Goal: Transaction & Acquisition: Purchase product/service

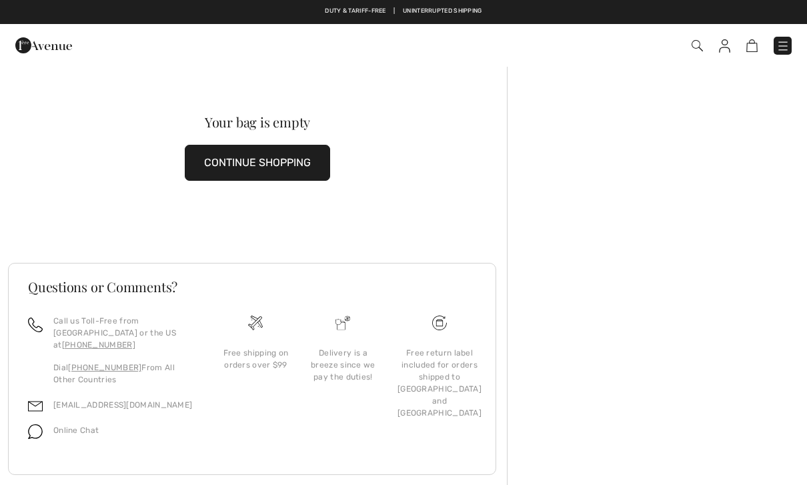
click at [312, 169] on button "CONTINUE SHOPPING" at bounding box center [257, 163] width 145 height 36
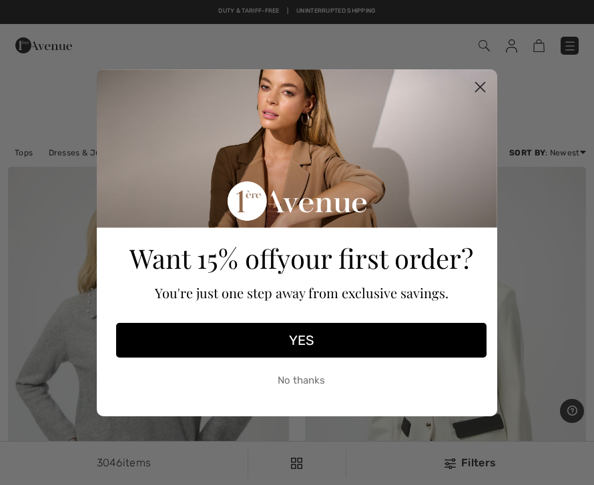
click at [482, 91] on circle "Close dialog" at bounding box center [480, 86] width 22 height 22
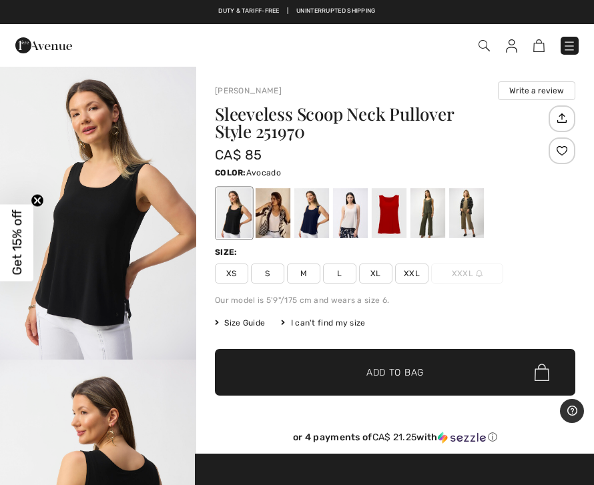
click at [438, 217] on div at bounding box center [427, 213] width 35 height 50
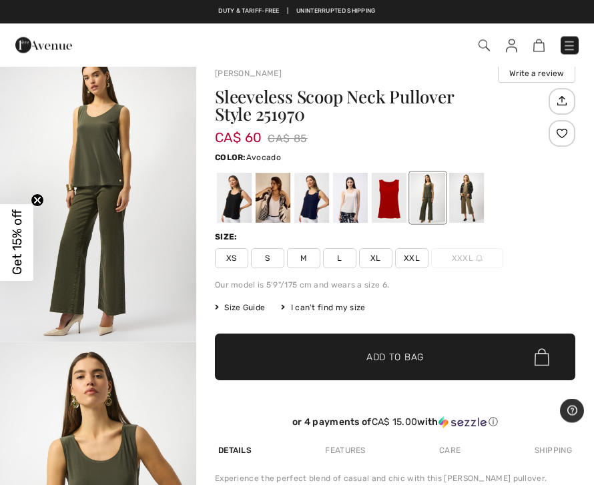
scroll to position [17, 0]
click at [306, 260] on span "M" at bounding box center [303, 258] width 33 height 20
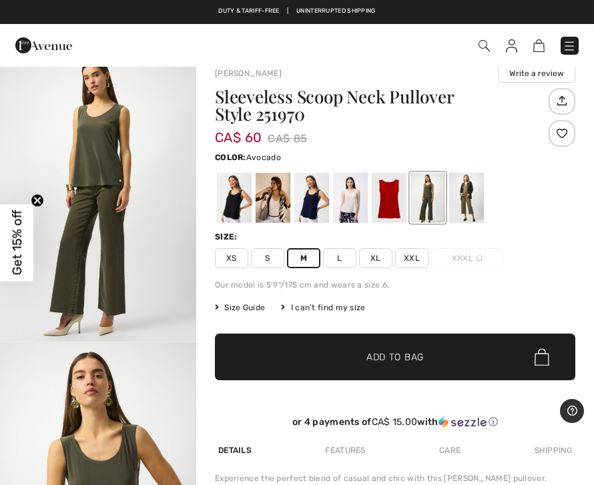
click at [416, 354] on span "Add to Bag" at bounding box center [394, 357] width 57 height 14
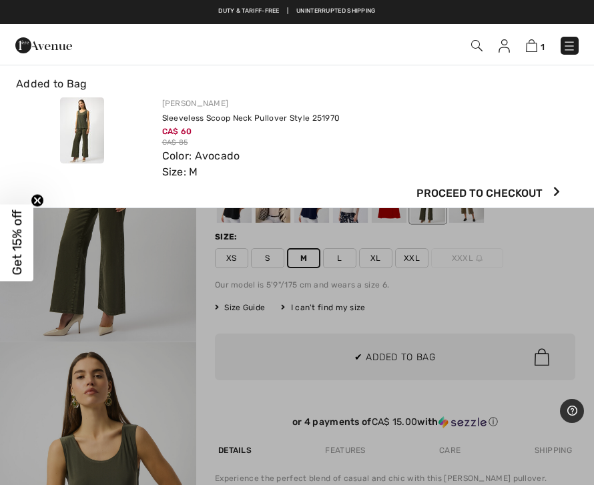
scroll to position [0, 0]
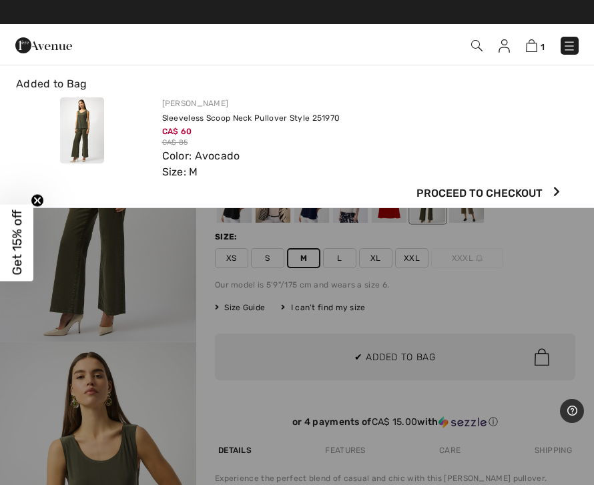
click at [475, 300] on div at bounding box center [297, 242] width 594 height 485
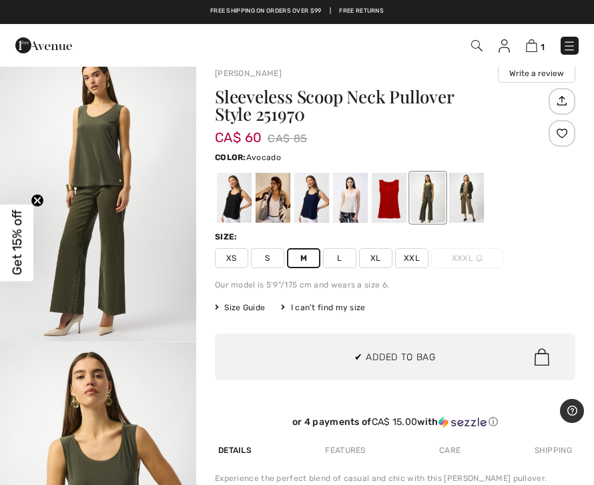
click at [280, 209] on div at bounding box center [273, 198] width 35 height 50
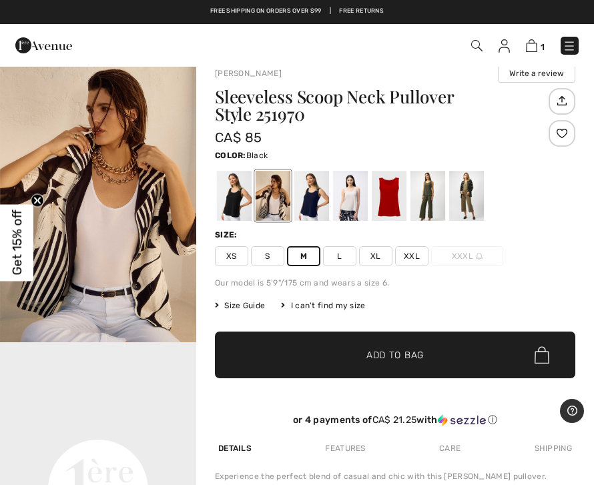
click at [321, 204] on div at bounding box center [311, 196] width 35 height 50
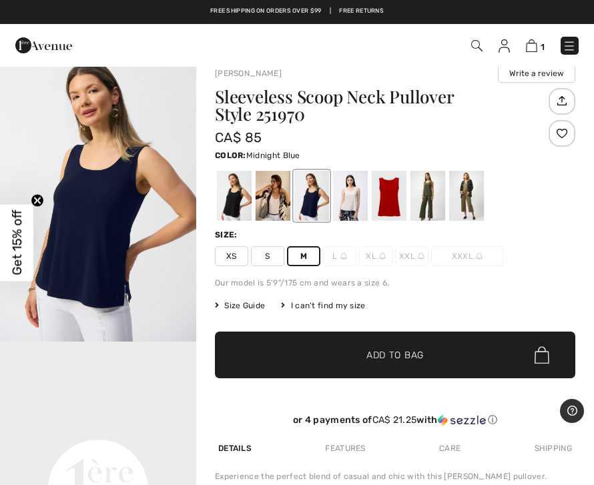
click at [472, 204] on div at bounding box center [466, 196] width 35 height 50
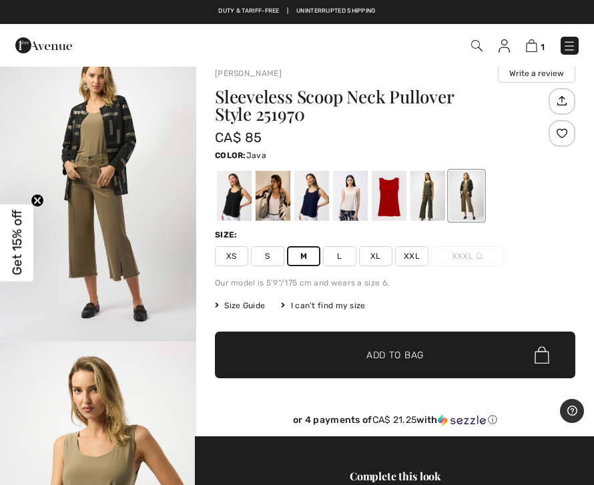
click at [535, 45] on img at bounding box center [531, 45] width 11 height 13
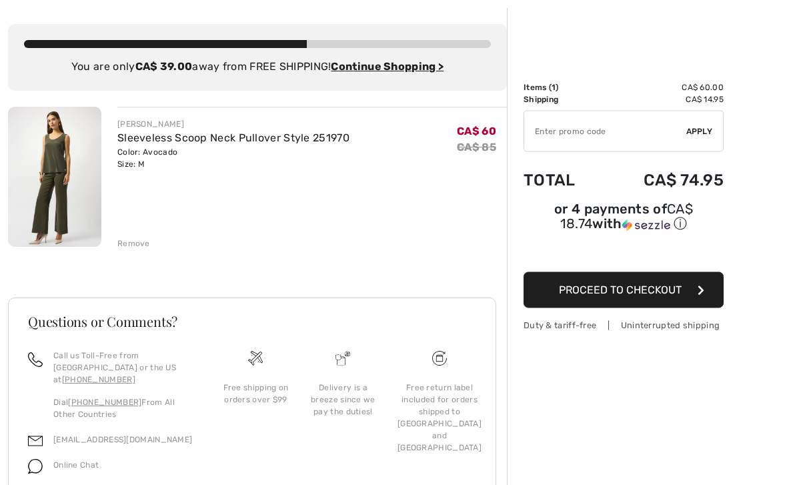
scroll to position [60, 0]
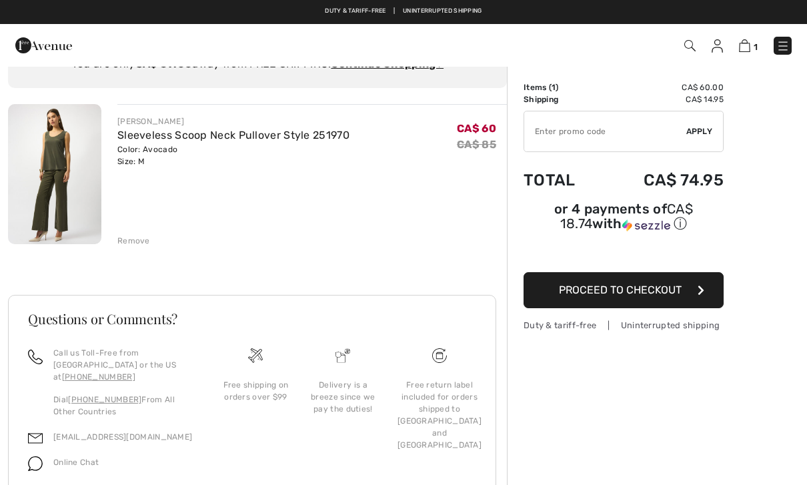
click at [593, 302] on button "Proceed to Checkout" at bounding box center [624, 290] width 200 height 36
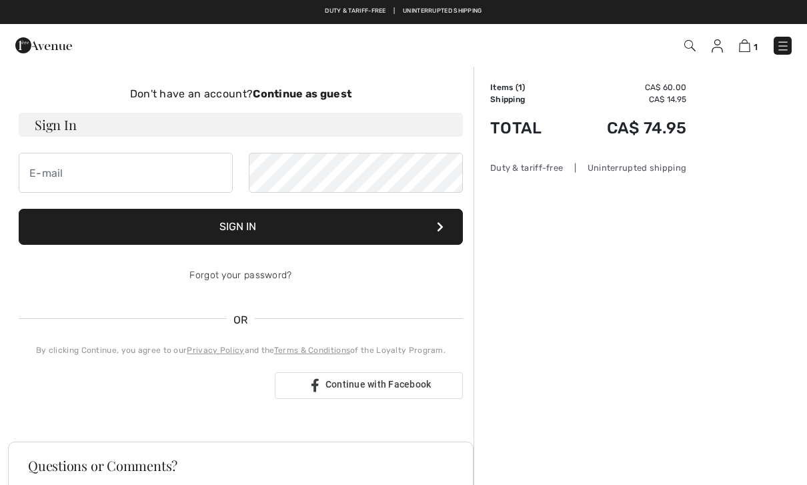
scroll to position [79, 0]
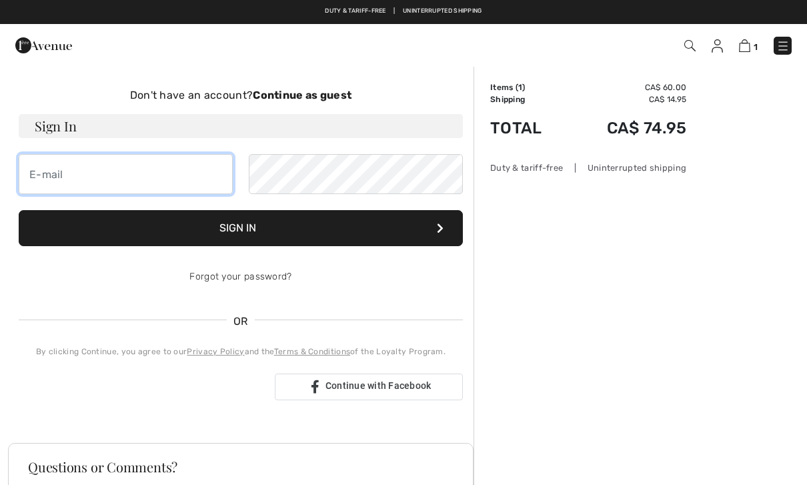
click at [186, 182] on input "email" at bounding box center [126, 174] width 214 height 40
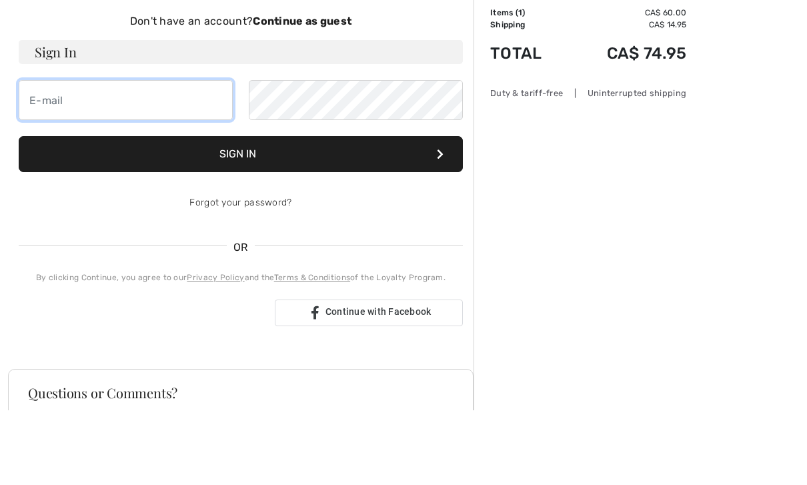
type input "[EMAIL_ADDRESS][PERSON_NAME][DOMAIN_NAME]"
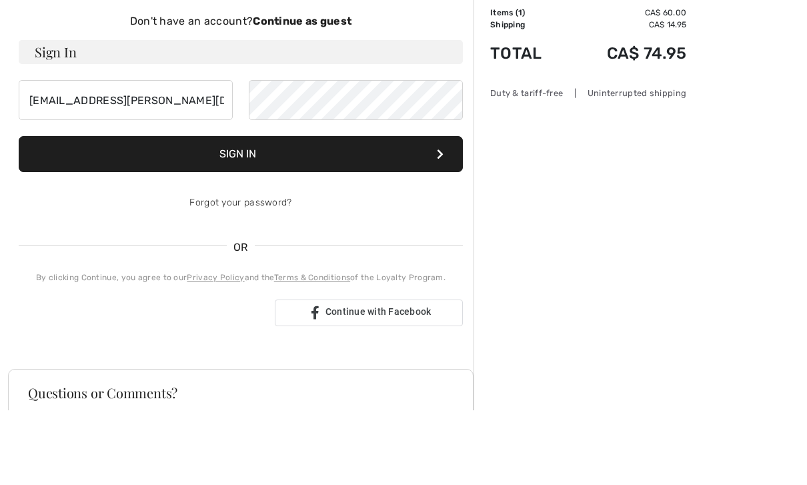
scroll to position [154, 0]
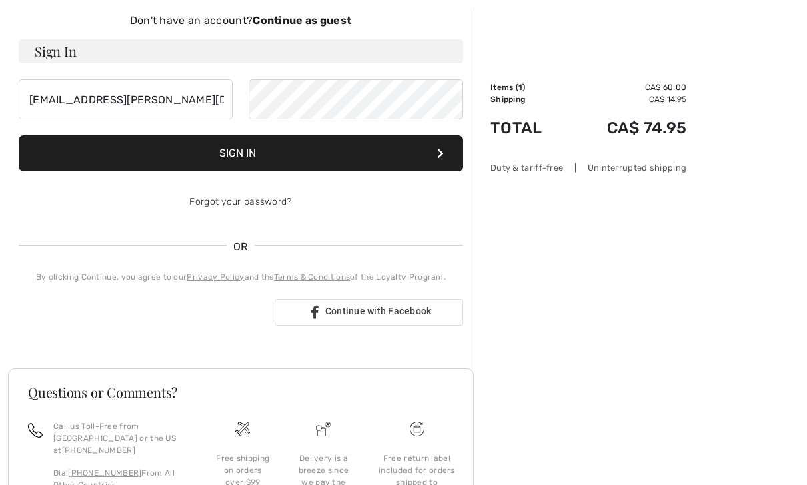
click at [404, 161] on button "Sign In" at bounding box center [241, 153] width 444 height 36
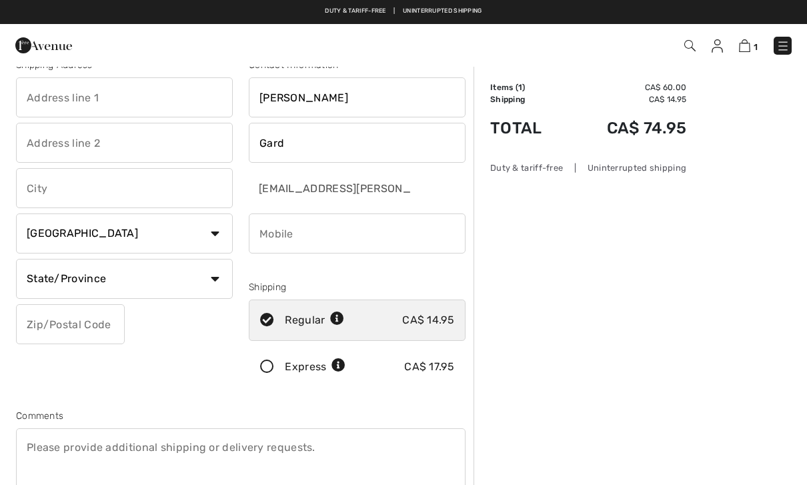
scroll to position [22, 0]
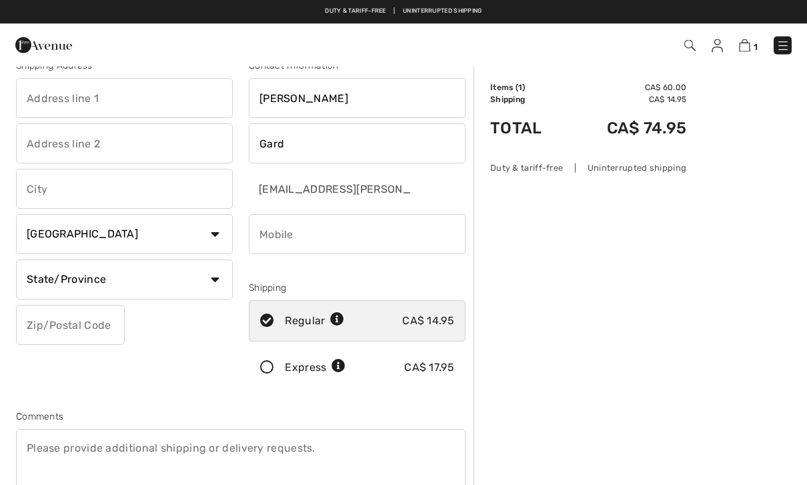
click at [272, 372] on icon at bounding box center [267, 369] width 35 height 14
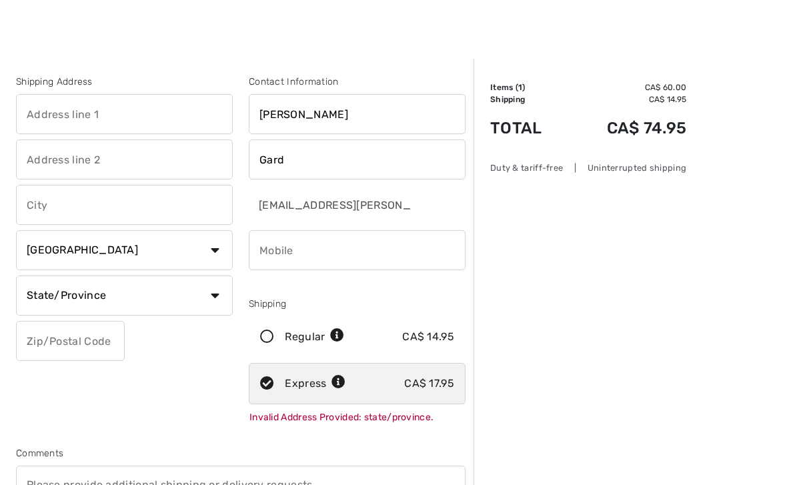
click at [276, 337] on icon at bounding box center [267, 338] width 35 height 14
radio input "true"
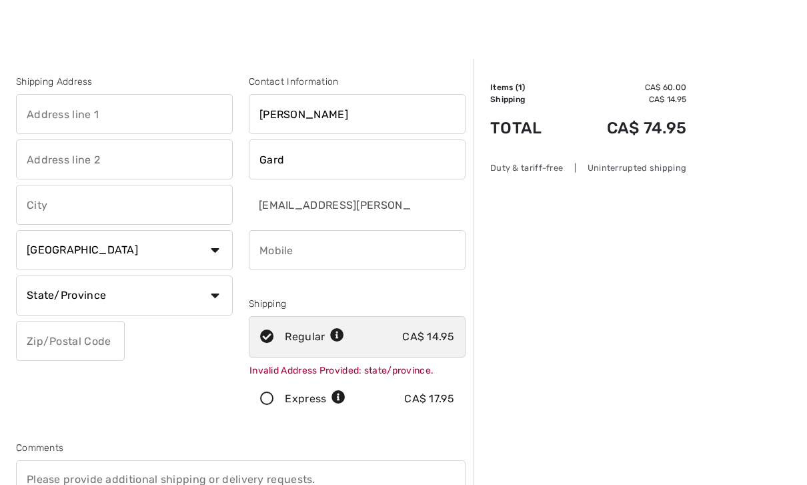
click at [219, 295] on select "State/Province [GEOGRAPHIC_DATA] [GEOGRAPHIC_DATA] [GEOGRAPHIC_DATA] [GEOGRAPHI…" at bounding box center [124, 296] width 217 height 40
select select "BC"
click at [276, 402] on icon at bounding box center [267, 399] width 35 height 14
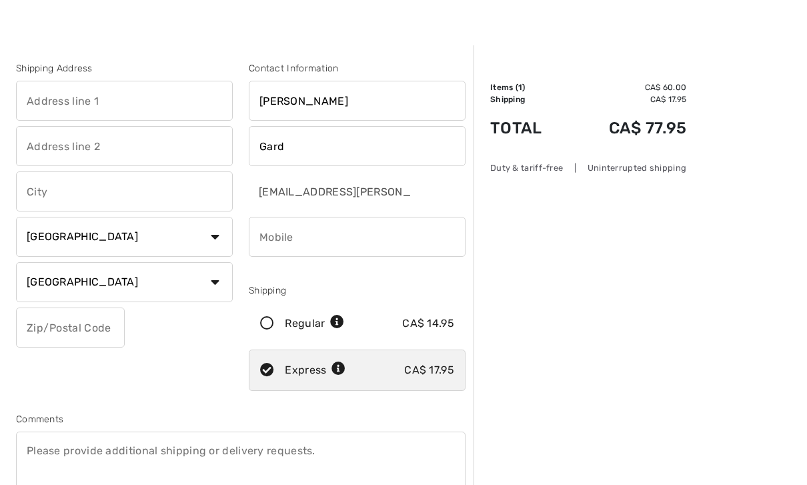
scroll to position [21, 0]
click at [274, 329] on icon at bounding box center [267, 323] width 35 height 14
radio input "true"
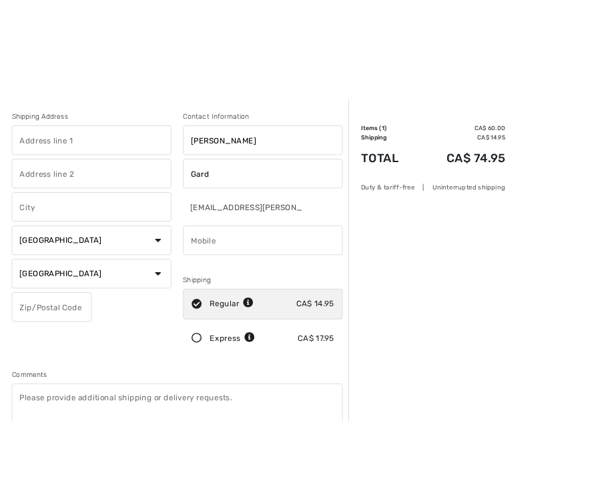
scroll to position [0, 0]
